Goal: Task Accomplishment & Management: Use online tool/utility

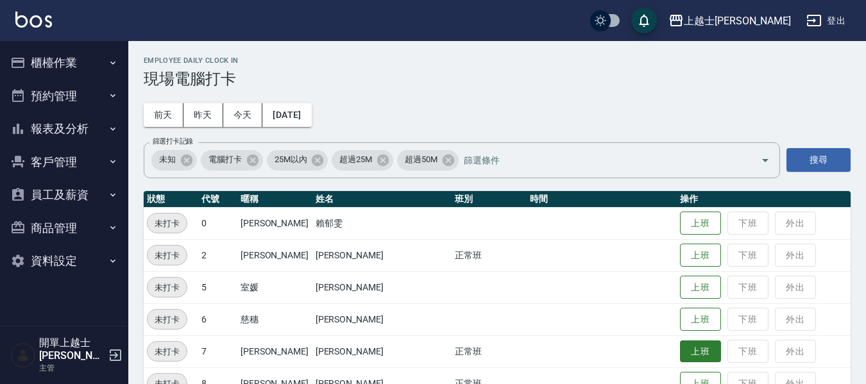
click at [683, 346] on button "上班" at bounding box center [700, 352] width 41 height 22
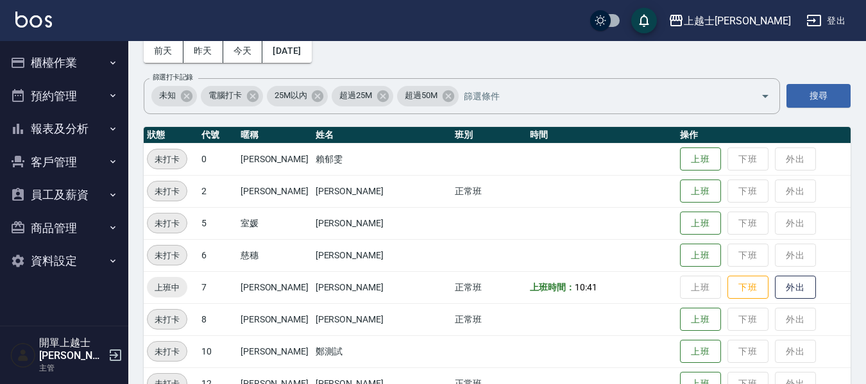
scroll to position [128, 0]
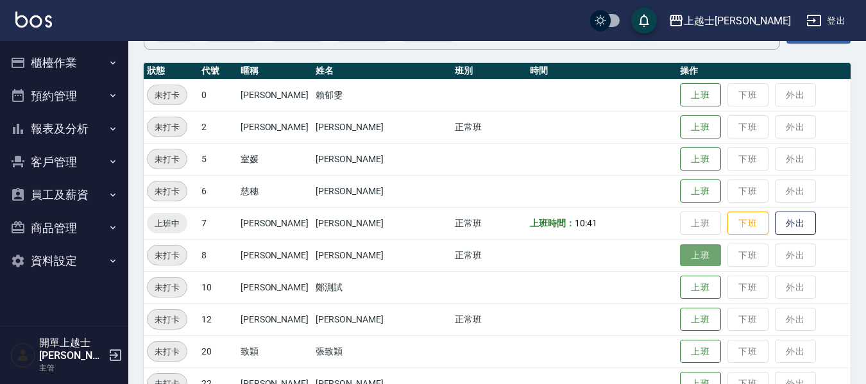
click at [683, 256] on button "上班" at bounding box center [700, 255] width 41 height 22
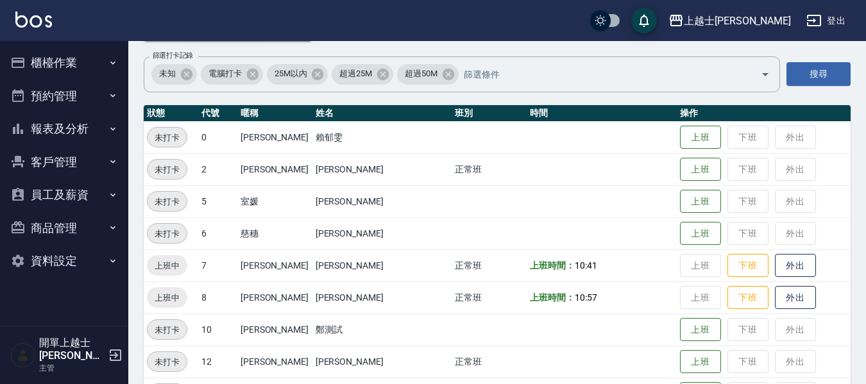
scroll to position [64, 0]
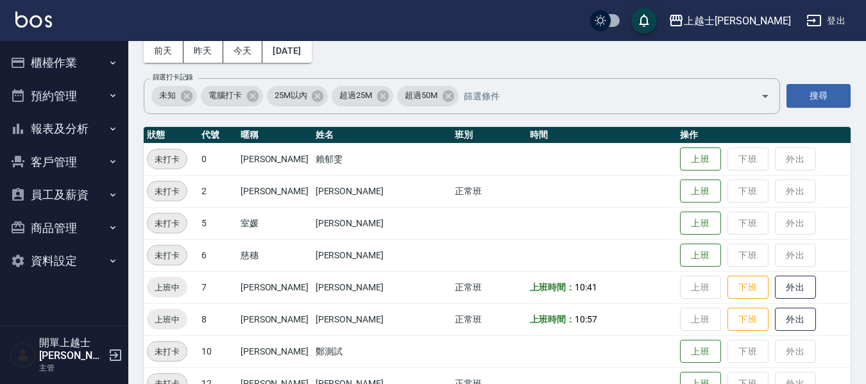
click at [37, 71] on button "櫃檯作業" at bounding box center [64, 62] width 118 height 33
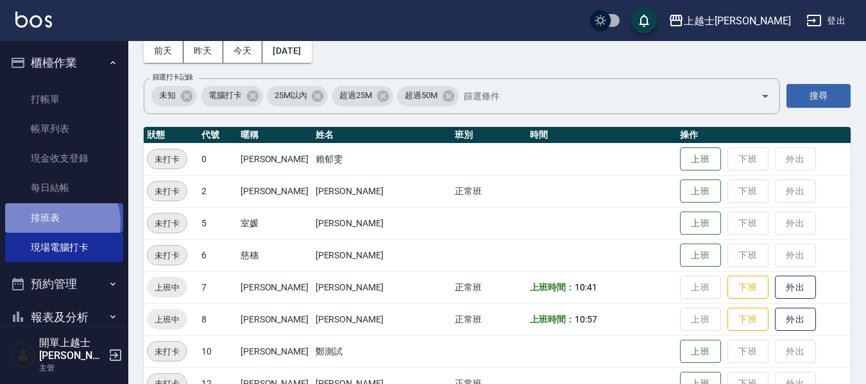
click at [60, 222] on link "排班表" at bounding box center [64, 218] width 118 height 30
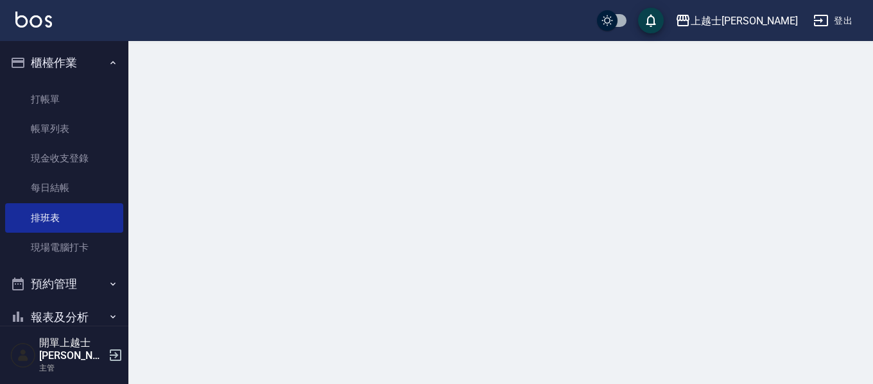
click at [60, 251] on link "現場電腦打卡" at bounding box center [64, 248] width 118 height 30
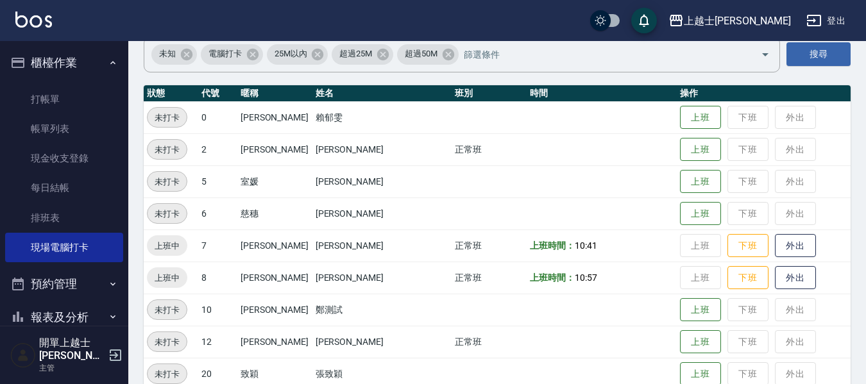
scroll to position [128, 0]
